Goal: Task Accomplishment & Management: Manage account settings

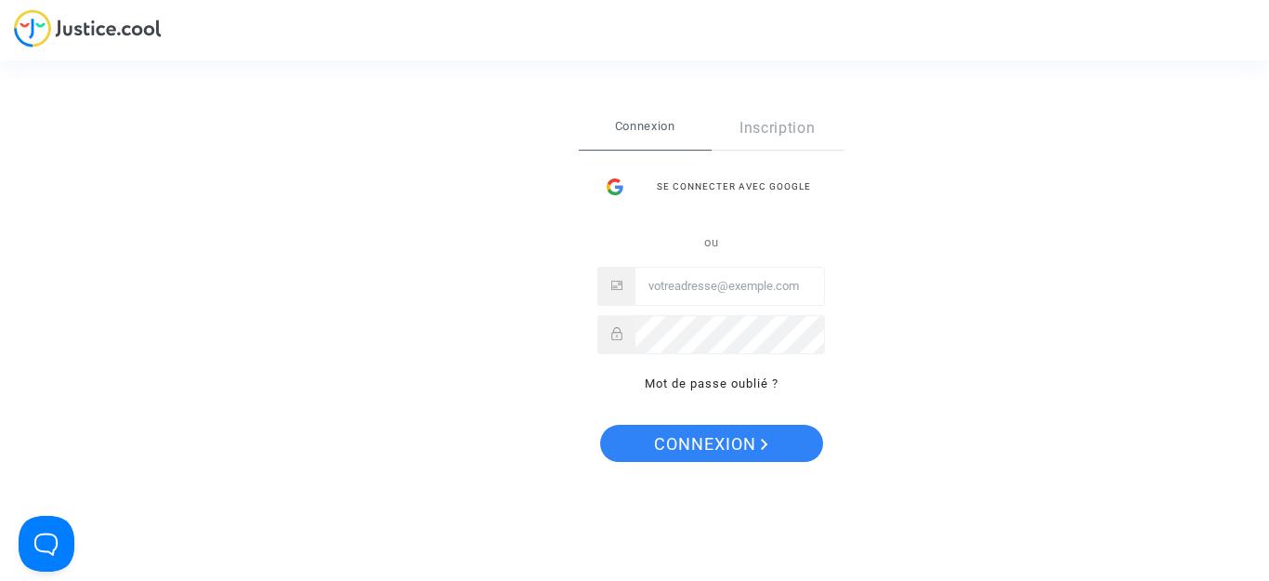
type input "[EMAIL_ADDRESS][DOMAIN_NAME]"
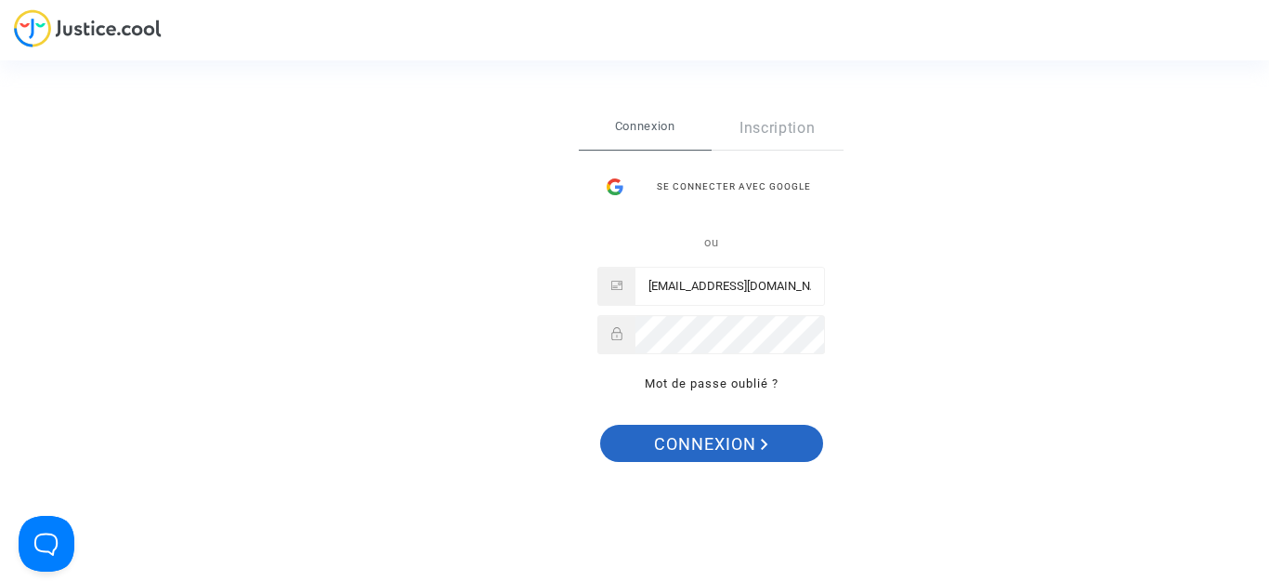
click at [699, 440] on span "Connexion" at bounding box center [711, 444] width 114 height 39
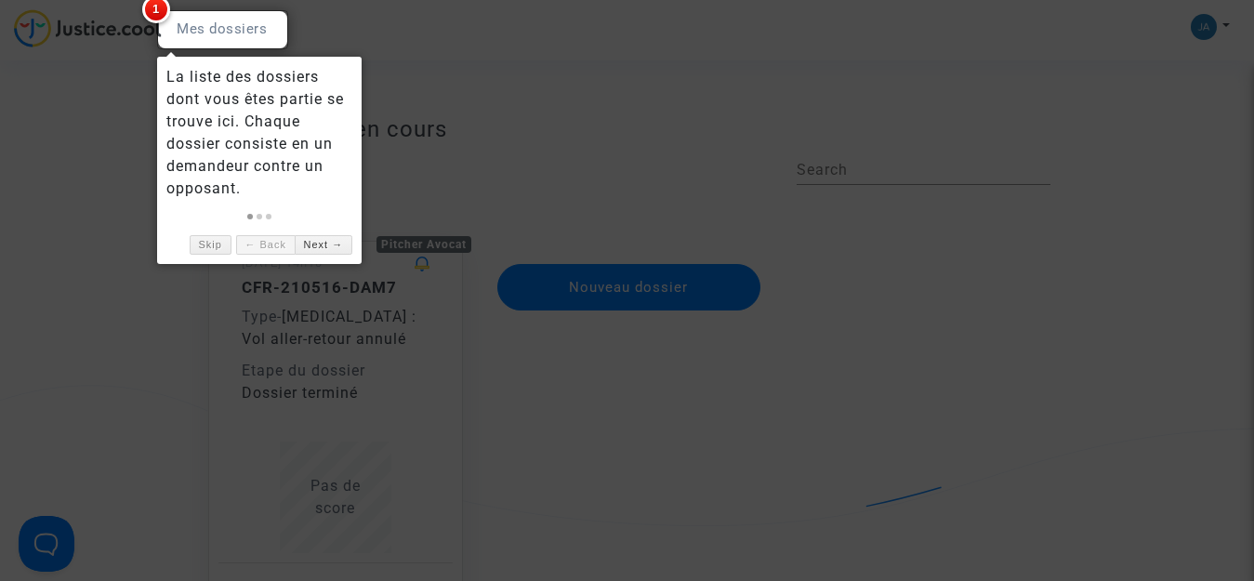
click at [224, 21] on div at bounding box center [222, 29] width 131 height 39
click at [626, 63] on div at bounding box center [627, 290] width 1254 height 581
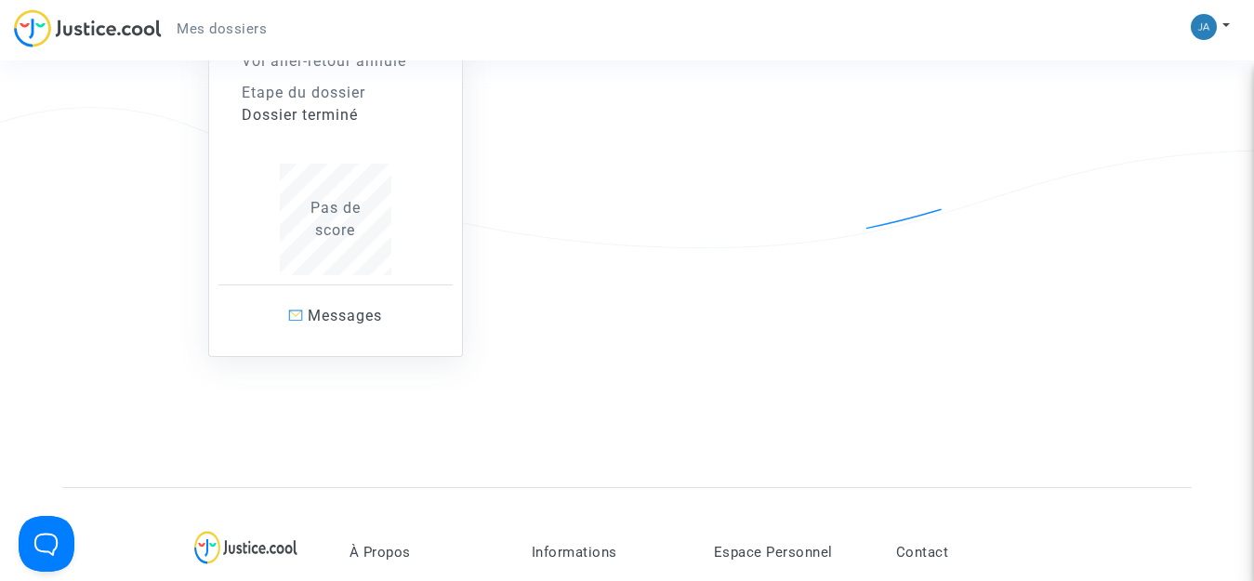
scroll to position [279, 0]
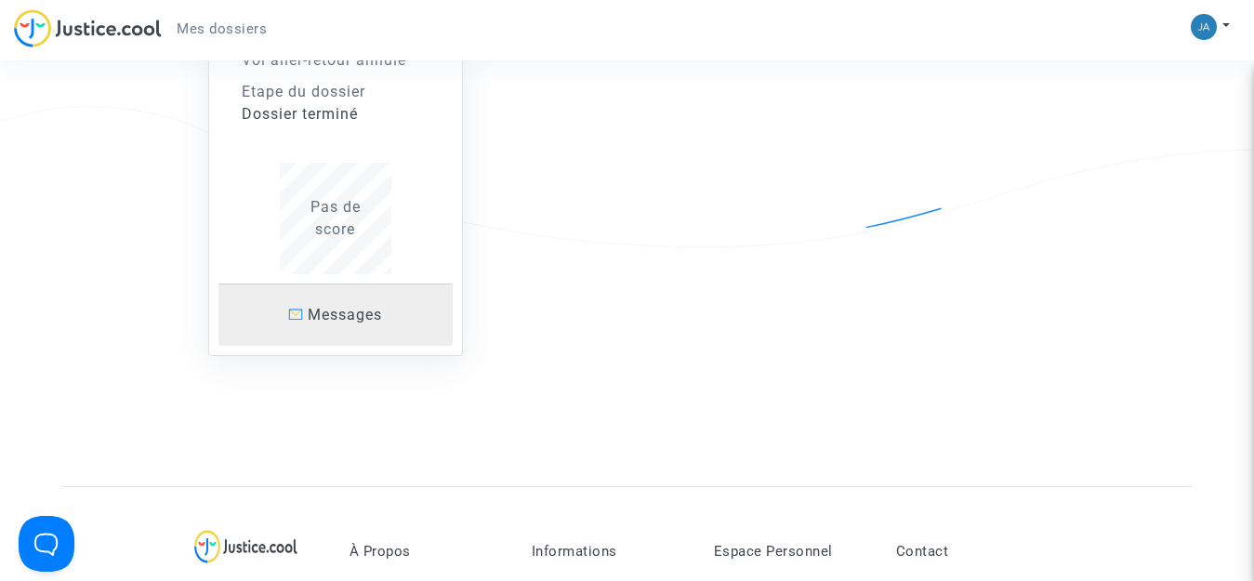
click at [345, 310] on span "Messages" at bounding box center [345, 315] width 74 height 18
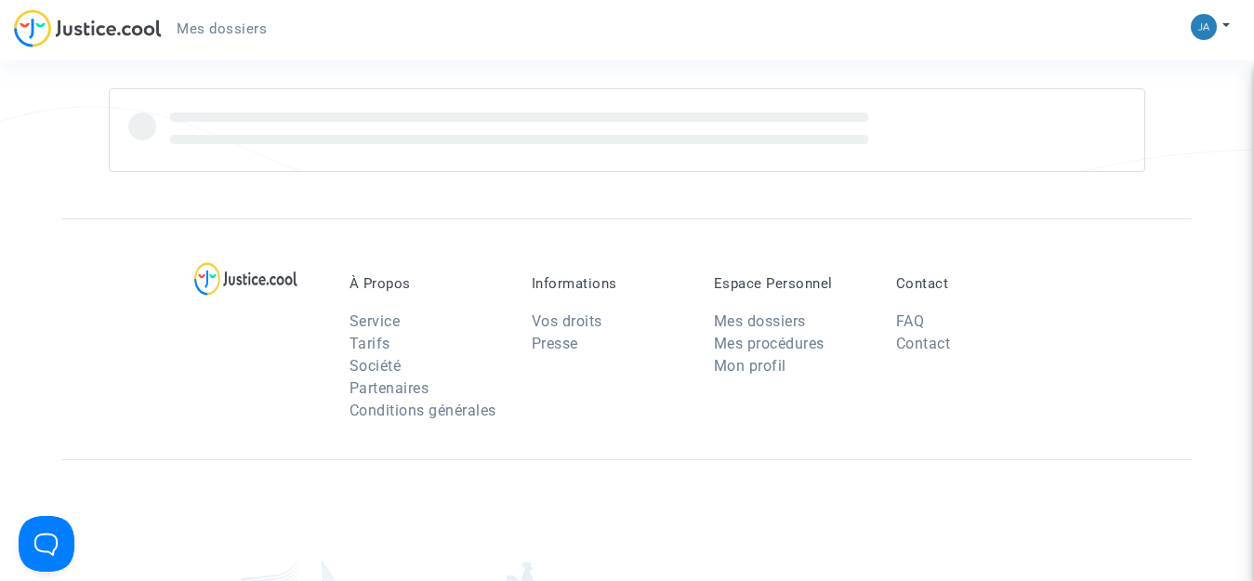
scroll to position [279, 0]
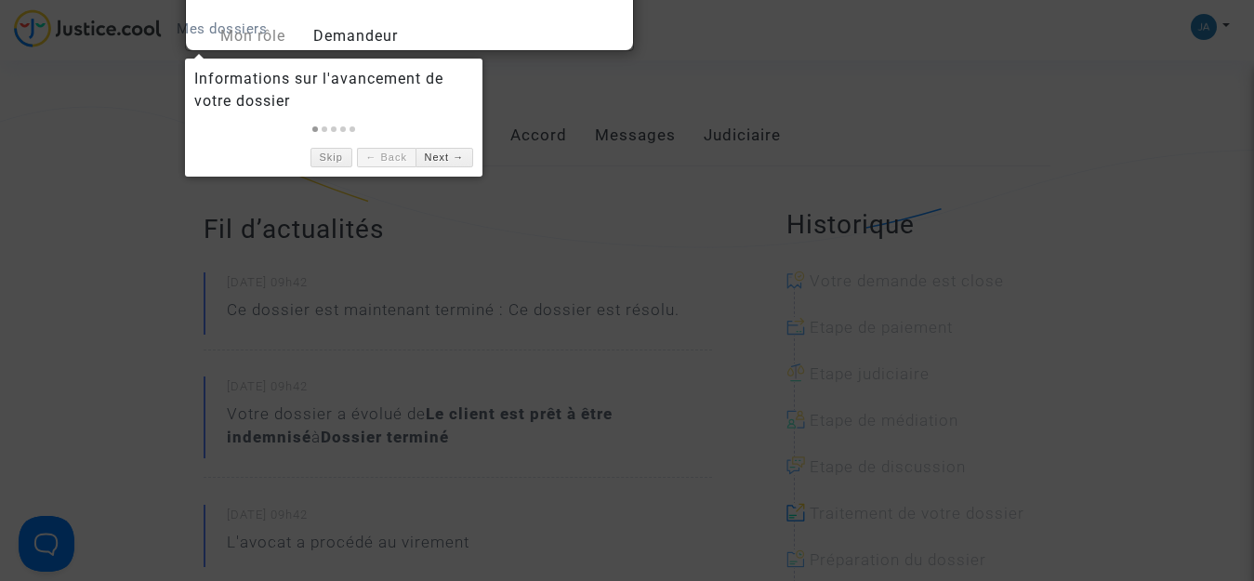
click at [920, 86] on div at bounding box center [627, 290] width 1254 height 581
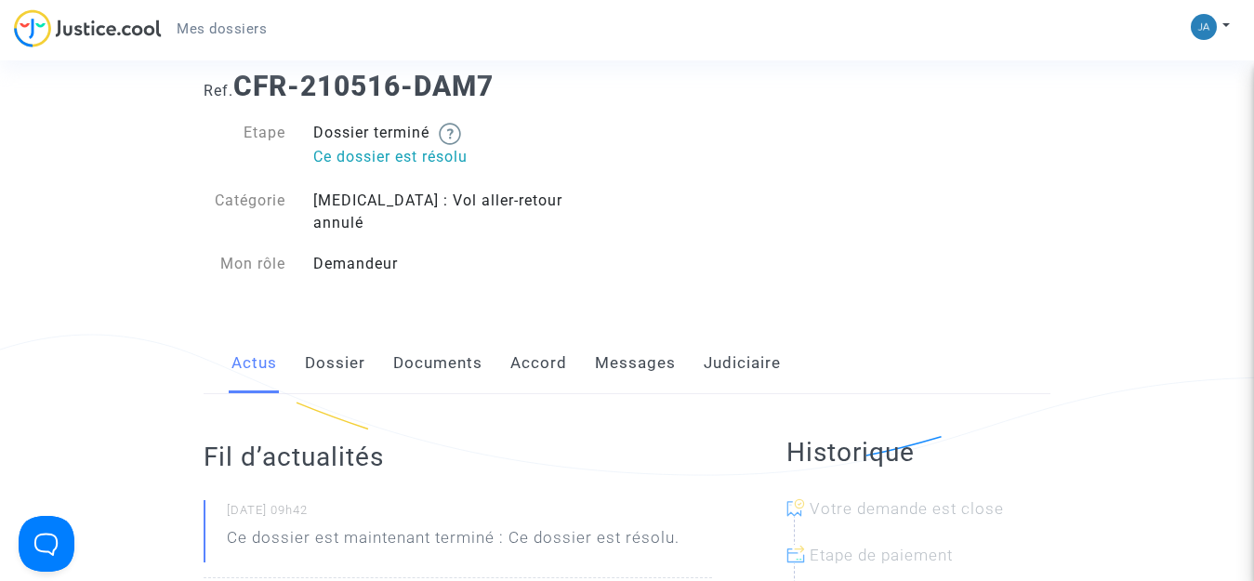
scroll to position [0, 0]
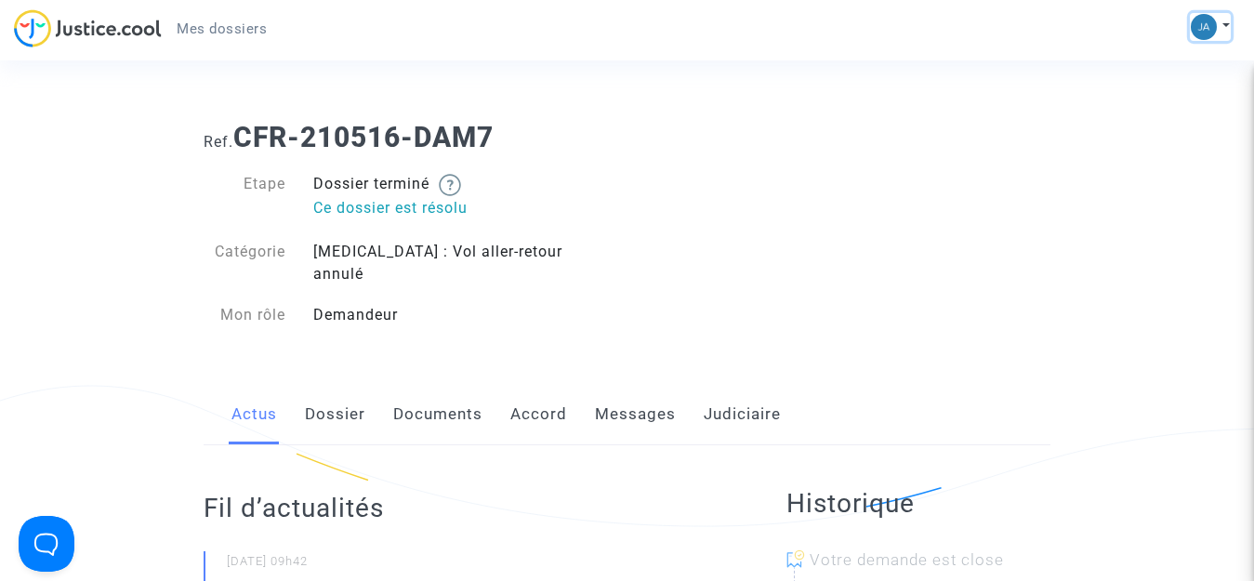
click at [1197, 28] on img at bounding box center [1203, 27] width 26 height 26
click at [1176, 126] on link "Déconnexion" at bounding box center [1156, 126] width 147 height 30
